Goal: Check status: Check status

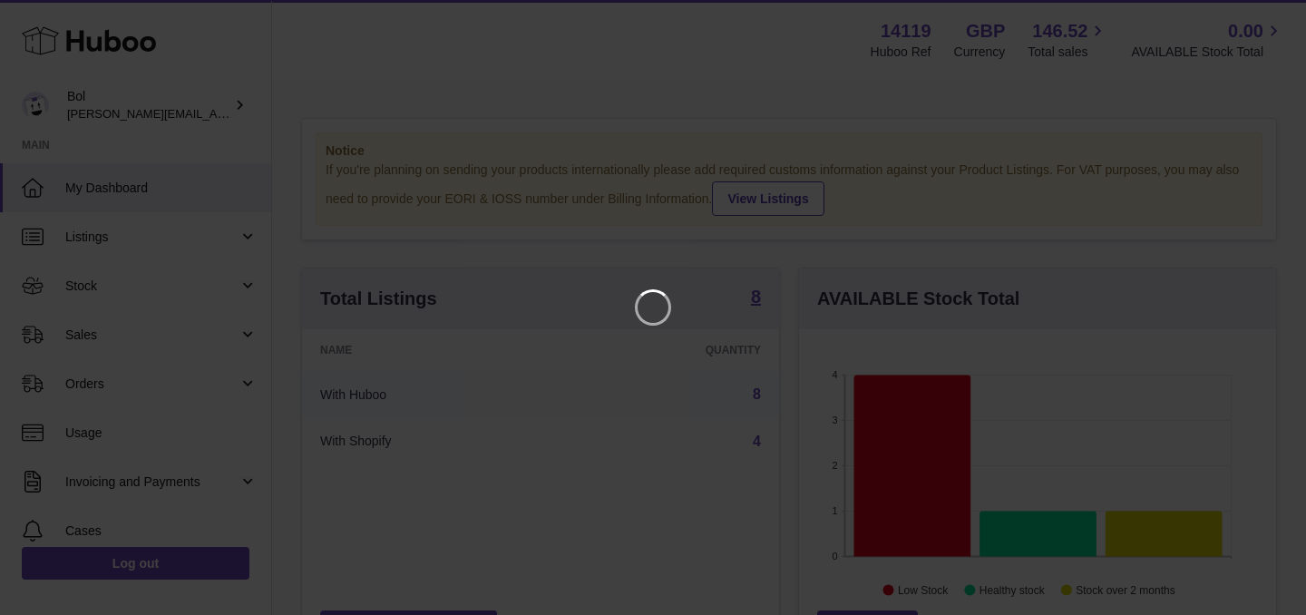
scroll to position [283, 477]
click at [1256, 16] on icon "Close" at bounding box center [1259, 16] width 22 height 22
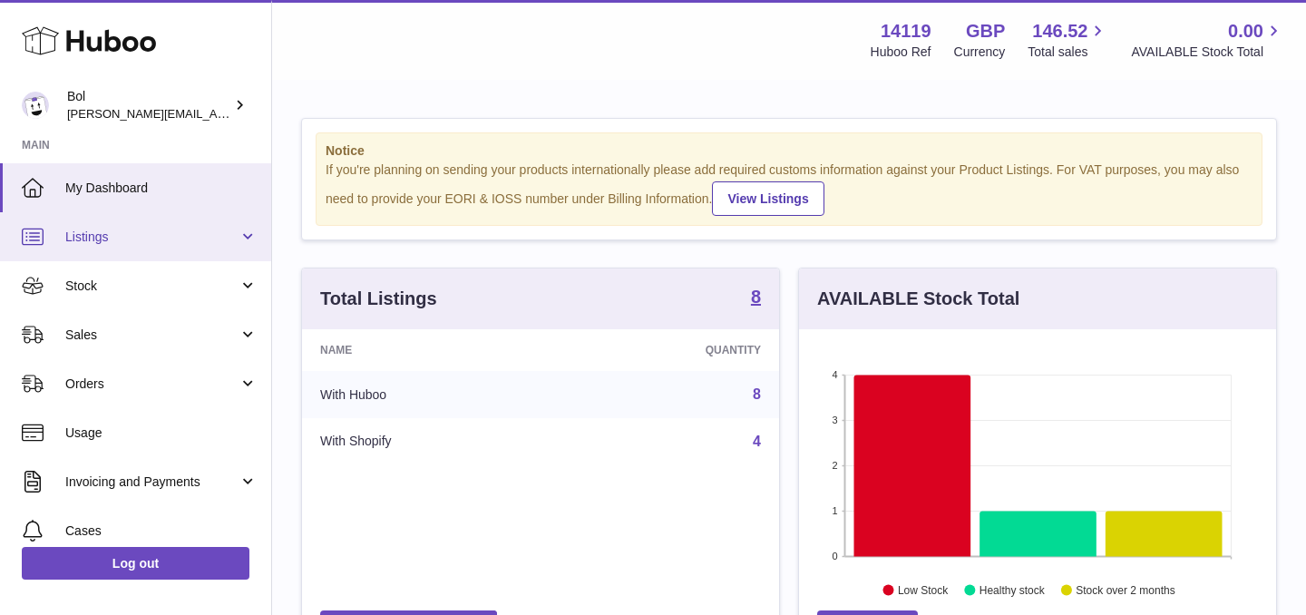
click at [139, 233] on span "Listings" at bounding box center [151, 236] width 173 height 17
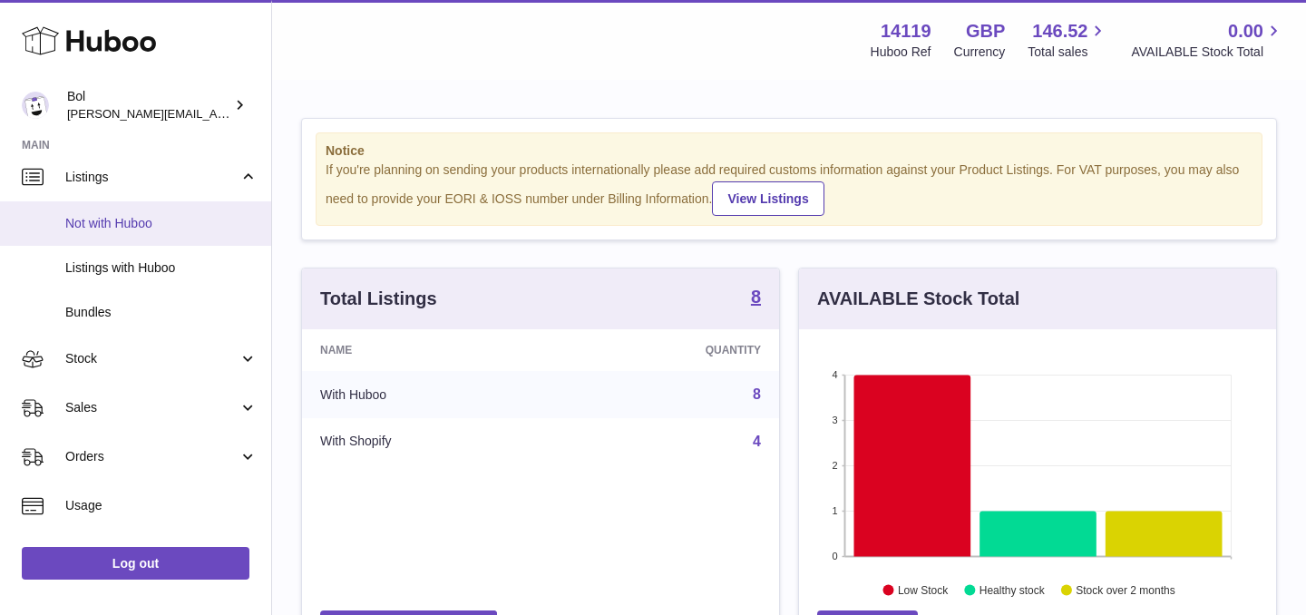
scroll to position [66, 0]
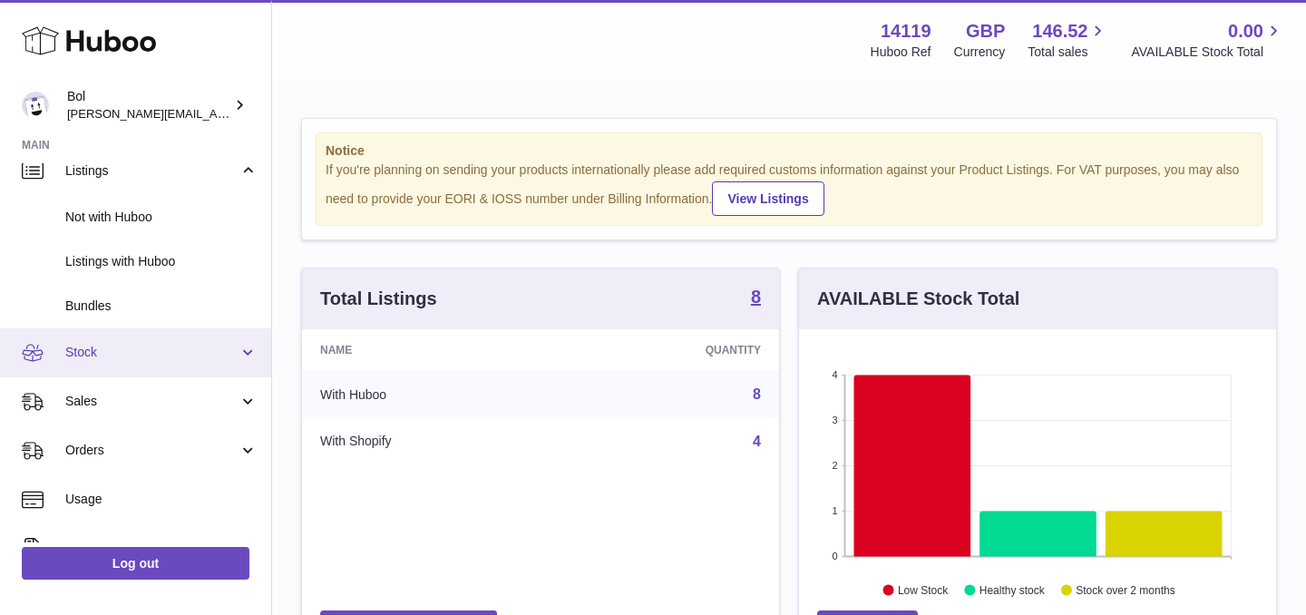
click at [123, 353] on span "Stock" at bounding box center [151, 352] width 173 height 17
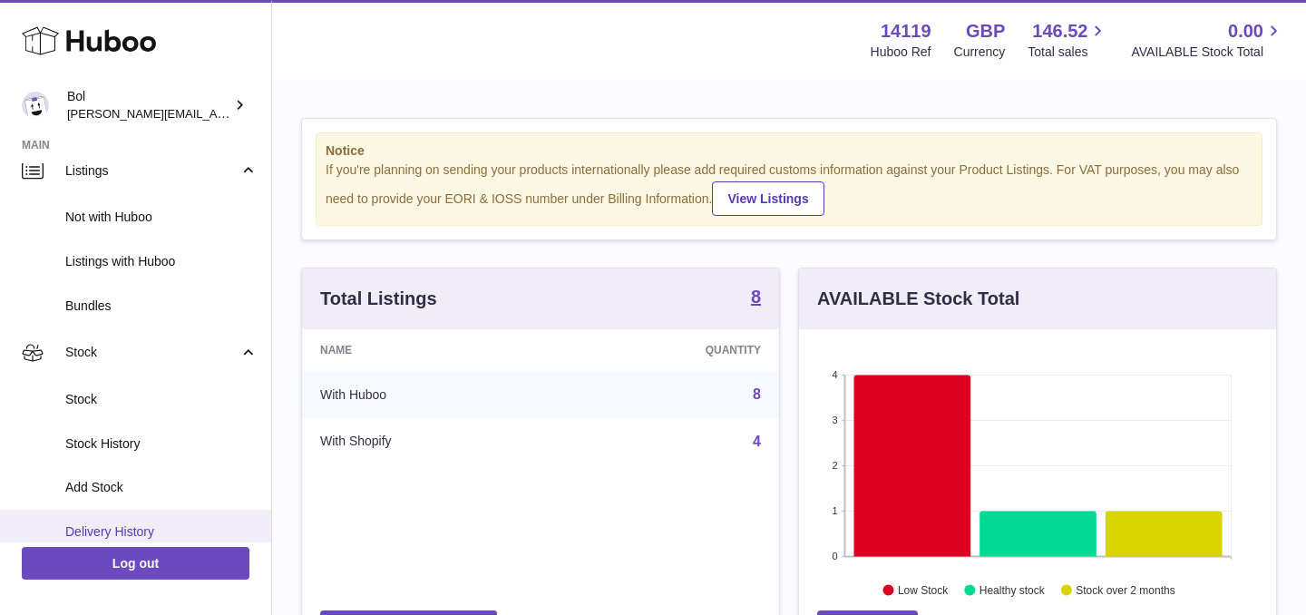
click at [129, 520] on link "Delivery History" at bounding box center [135, 532] width 271 height 44
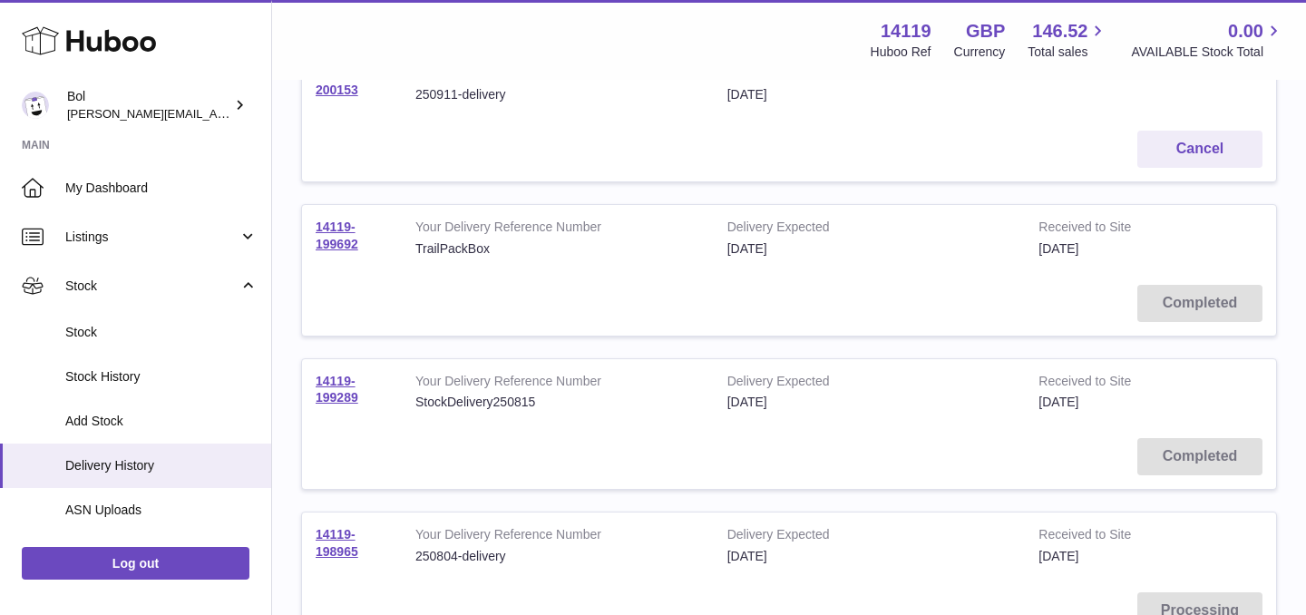
scroll to position [296, 0]
